Goal: Task Accomplishment & Management: Manage account settings

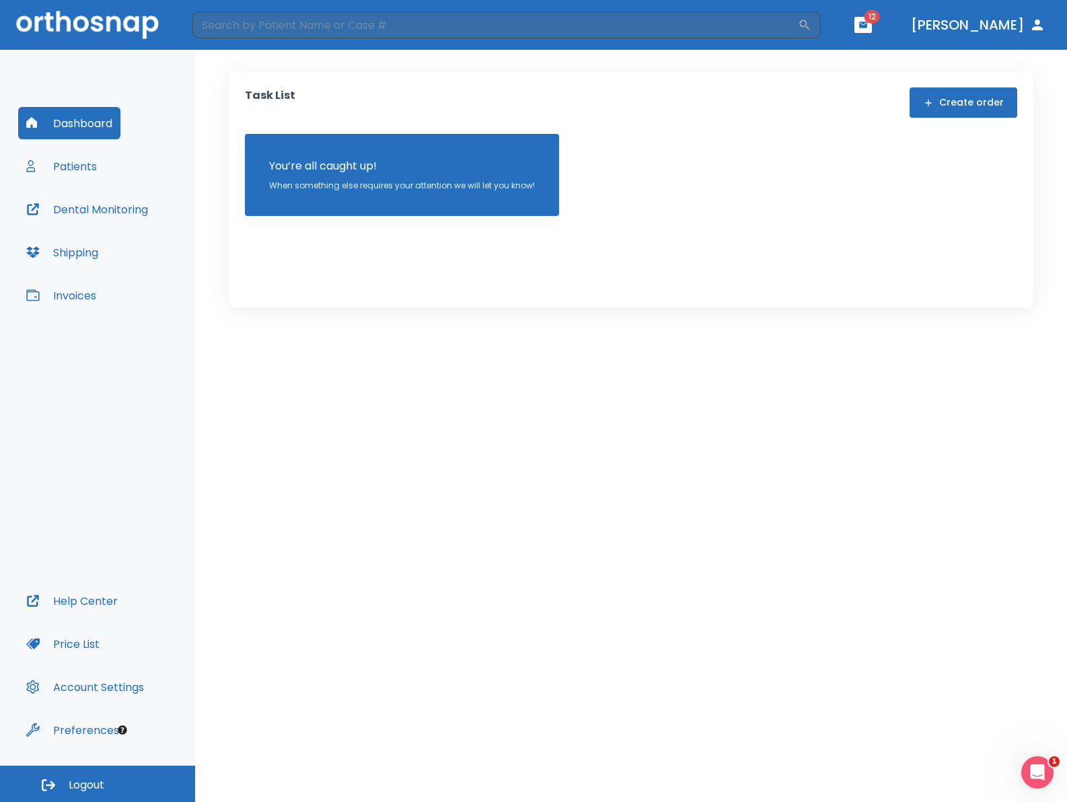
click at [73, 299] on button "Invoices" at bounding box center [61, 295] width 86 height 32
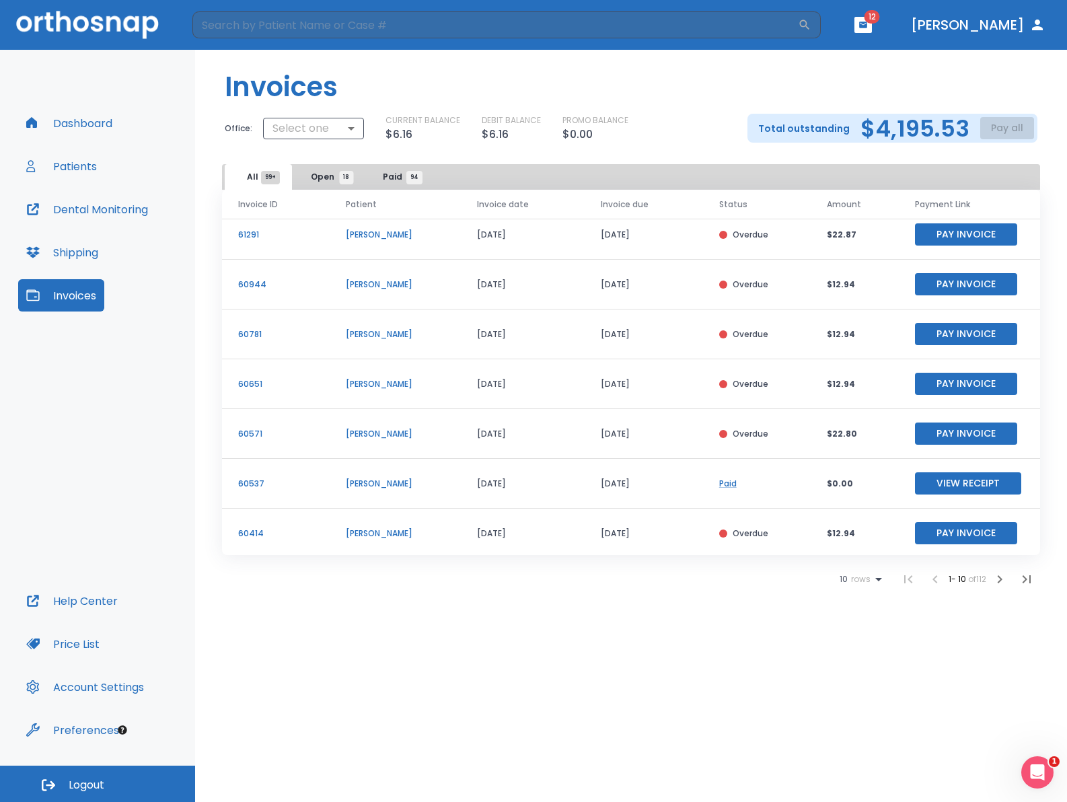
scroll to position [162, 0]
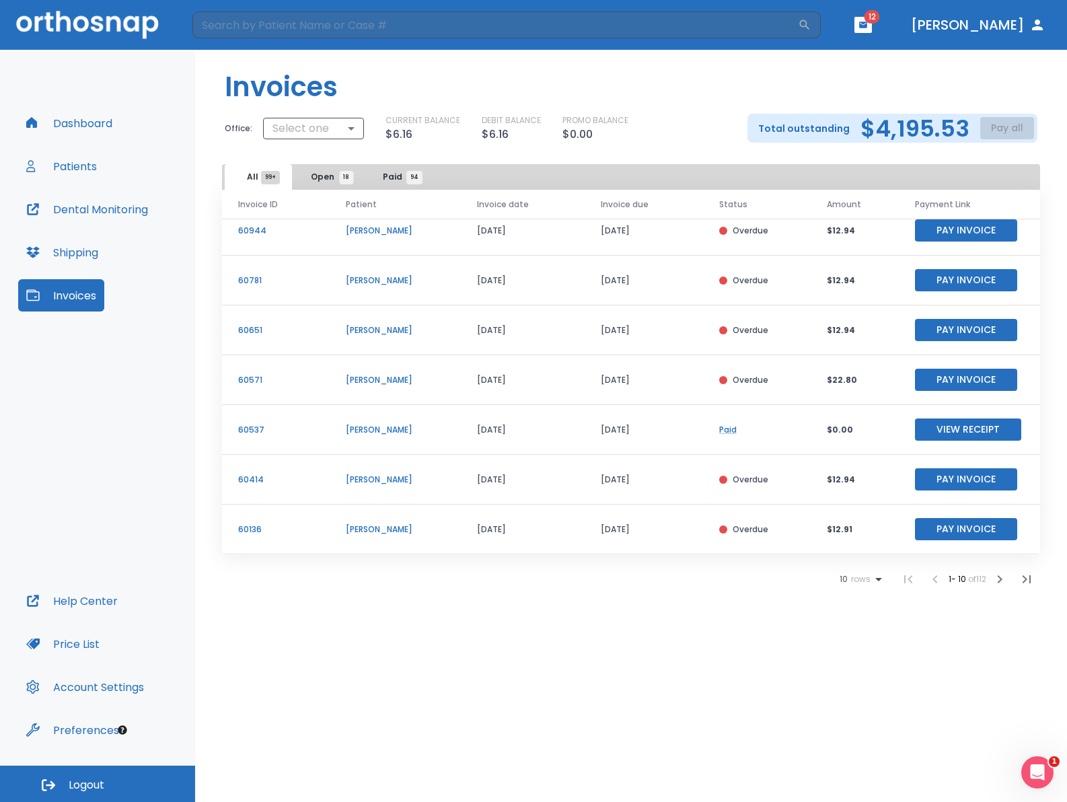
click at [1000, 581] on icon "button" at bounding box center [1000, 579] width 5 height 8
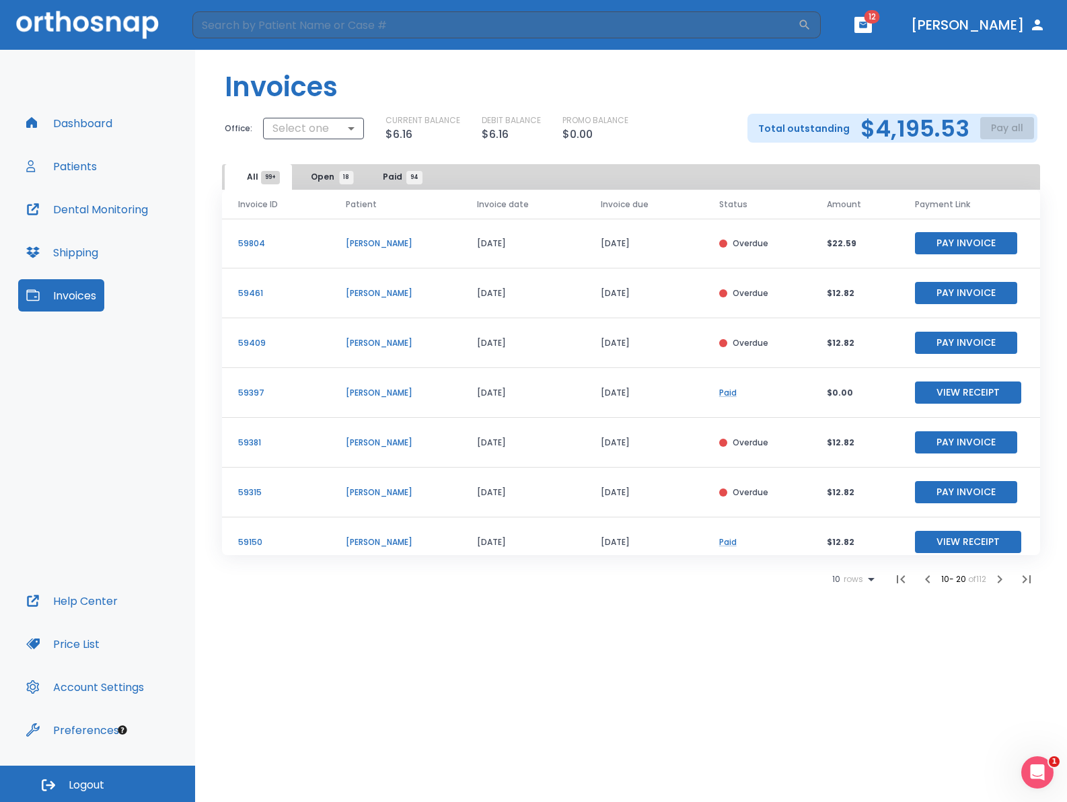
scroll to position [162, 0]
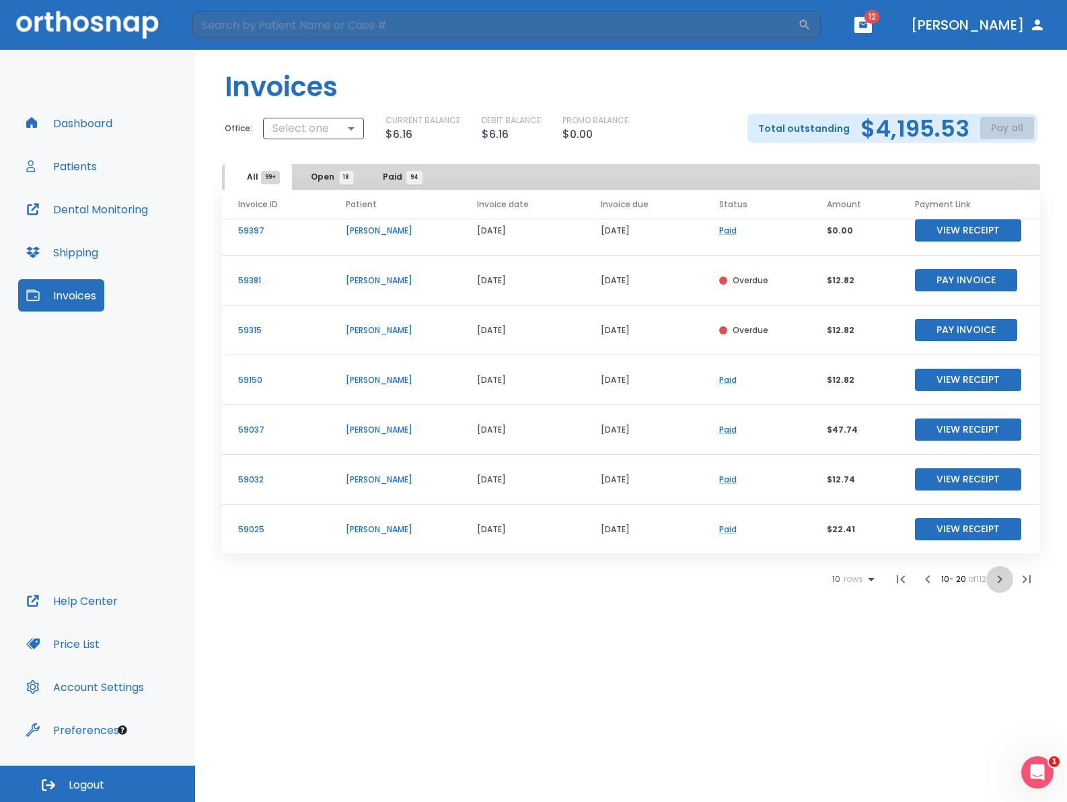
click at [1001, 578] on icon "button" at bounding box center [1000, 579] width 5 height 8
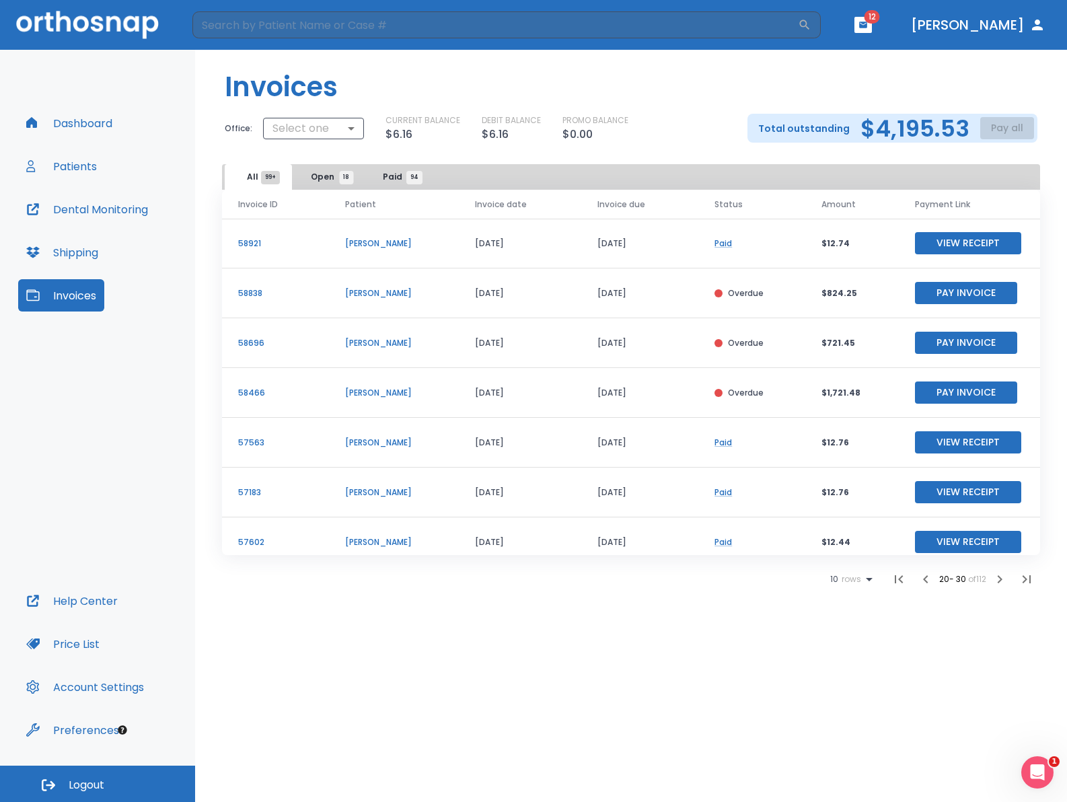
click at [920, 585] on icon "button" at bounding box center [926, 579] width 16 height 16
click at [920, 585] on icon "button" at bounding box center [928, 579] width 16 height 16
